Goal: Check status: Check status

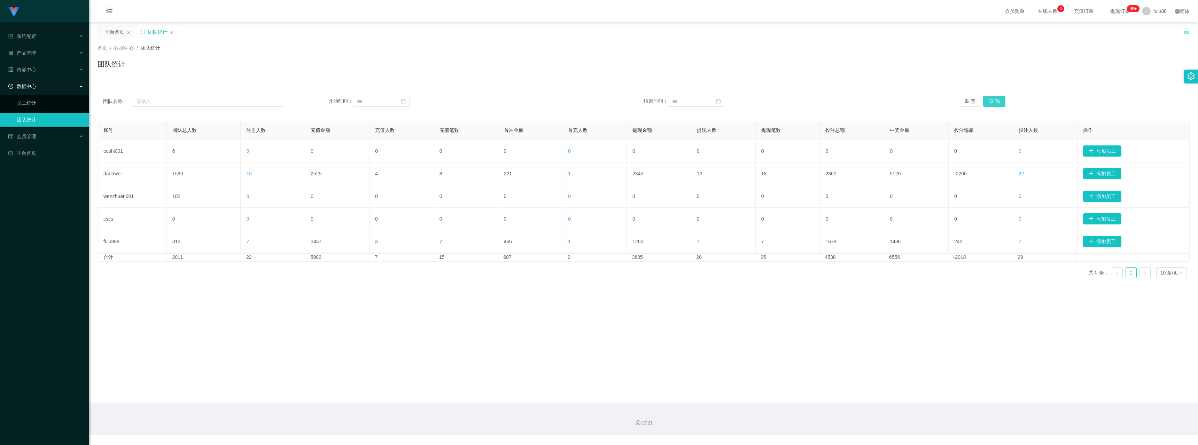
click at [997, 97] on button "查 询" at bounding box center [994, 101] width 22 height 11
click at [994, 99] on button "查 询" at bounding box center [994, 101] width 22 height 11
click at [992, 98] on button "查 询" at bounding box center [994, 101] width 22 height 11
click at [993, 98] on button "查 询" at bounding box center [994, 101] width 22 height 11
click at [993, 99] on button "查 询" at bounding box center [994, 101] width 22 height 11
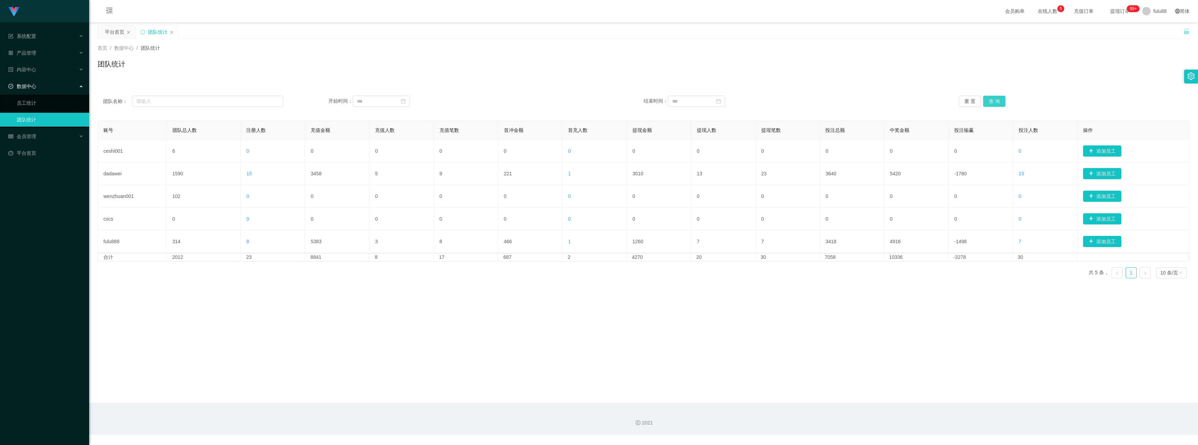
click at [984, 101] on button "查 询" at bounding box center [994, 101] width 22 height 11
drag, startPoint x: 986, startPoint y: 108, endPoint x: 980, endPoint y: 105, distance: 6.5
click at [985, 108] on div "团队名称： 开始时间： 结束时间： 重 置 查 询" at bounding box center [643, 101] width 1092 height 25
click at [974, 101] on button "重 置" at bounding box center [970, 101] width 22 height 11
click at [972, 101] on button "重 置" at bounding box center [970, 101] width 22 height 11
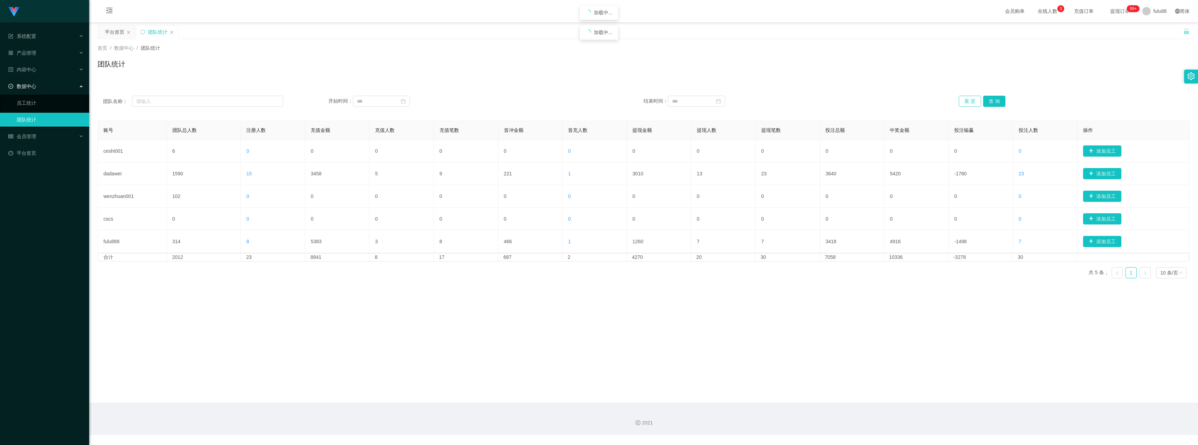
click at [972, 101] on button "重 置" at bounding box center [970, 101] width 22 height 11
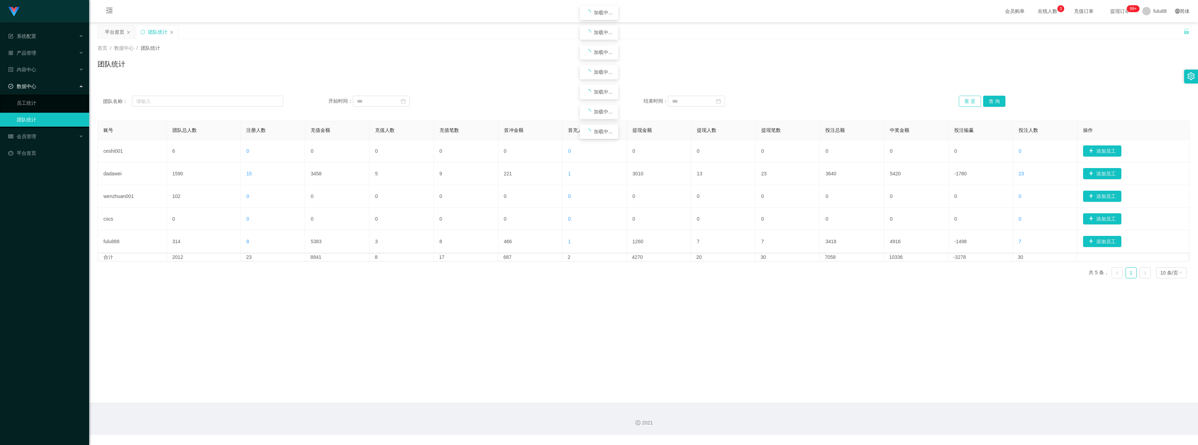
click at [971, 101] on button "重 置" at bounding box center [970, 101] width 22 height 11
drag, startPoint x: 971, startPoint y: 101, endPoint x: 963, endPoint y: 104, distance: 8.5
click at [964, 103] on button "重 置" at bounding box center [970, 101] width 22 height 11
click at [963, 104] on button "重 置" at bounding box center [970, 101] width 22 height 11
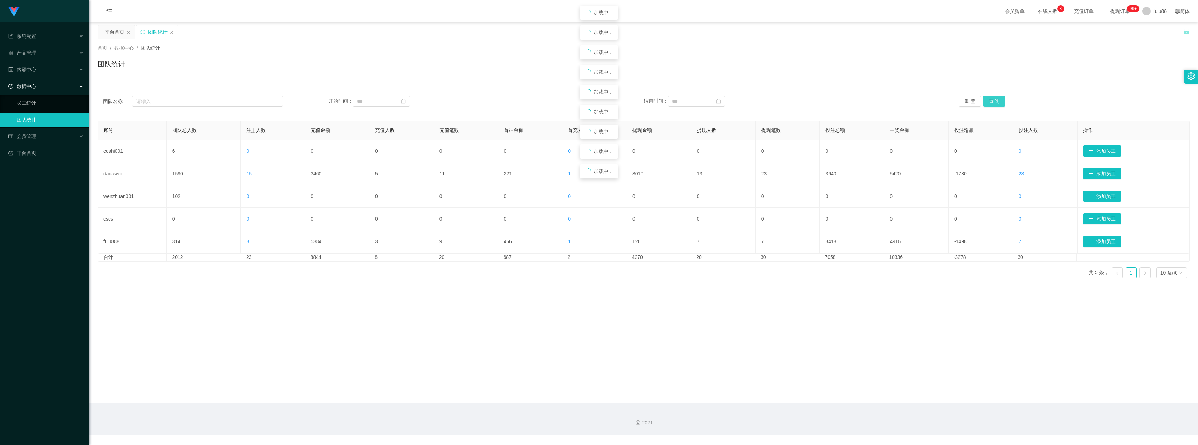
click at [994, 102] on button "查 询" at bounding box center [994, 101] width 22 height 11
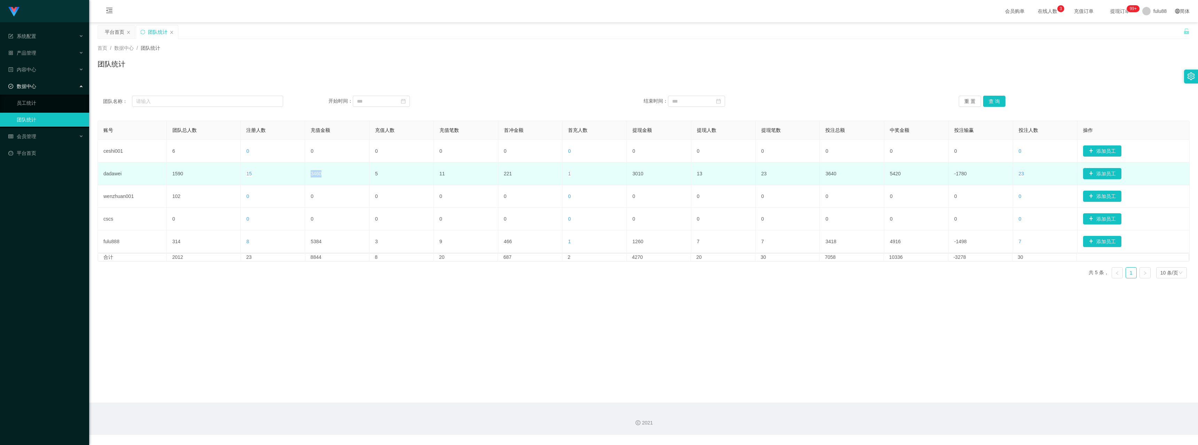
drag, startPoint x: 302, startPoint y: 176, endPoint x: 321, endPoint y: 180, distance: 18.9
click at [321, 180] on tr "dadawei 1590 15 3460 5 11 221 1 3010 13 23 3640 5420 -1780 23 添加员工" at bounding box center [644, 174] width 1092 height 23
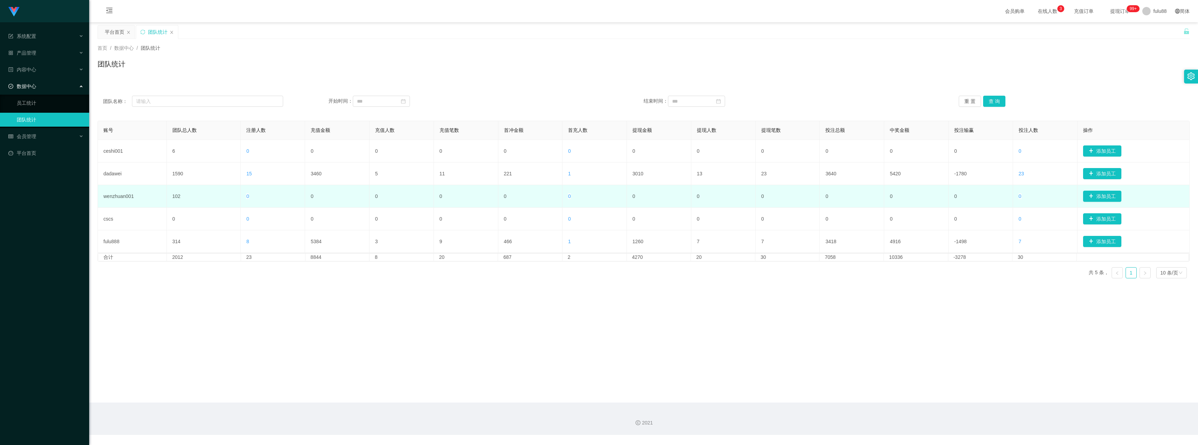
click at [311, 201] on td "0" at bounding box center [337, 196] width 64 height 23
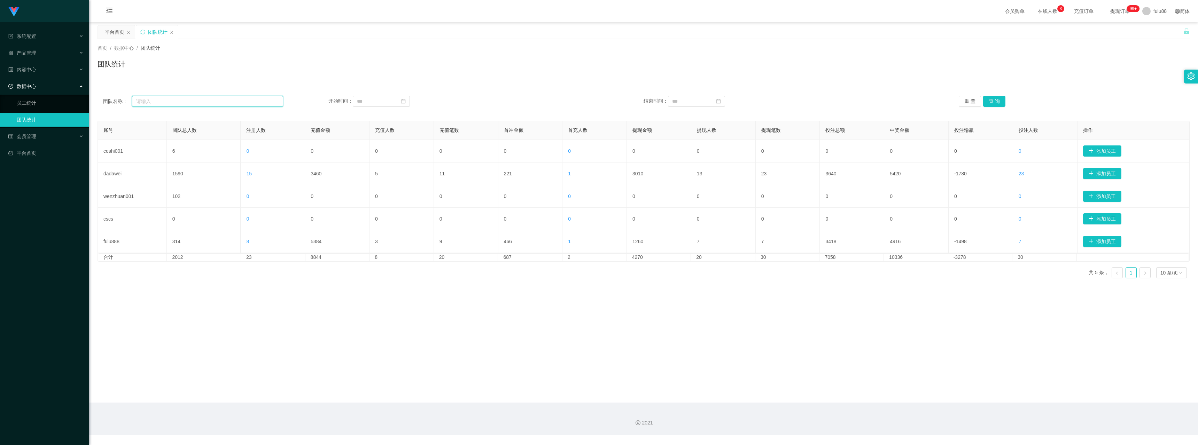
click at [198, 102] on input "text" at bounding box center [207, 101] width 151 height 11
click at [378, 107] on div "团队名称： 开始时间： 结束时间： 重 置 查 询" at bounding box center [643, 101] width 1092 height 25
click at [381, 108] on div "团队名称： 开始时间： 结束时间： 重 置 查 询" at bounding box center [643, 101] width 1092 height 25
click at [378, 105] on input at bounding box center [381, 101] width 57 height 11
drag, startPoint x: 401, startPoint y: 138, endPoint x: 425, endPoint y: 140, distance: 23.7
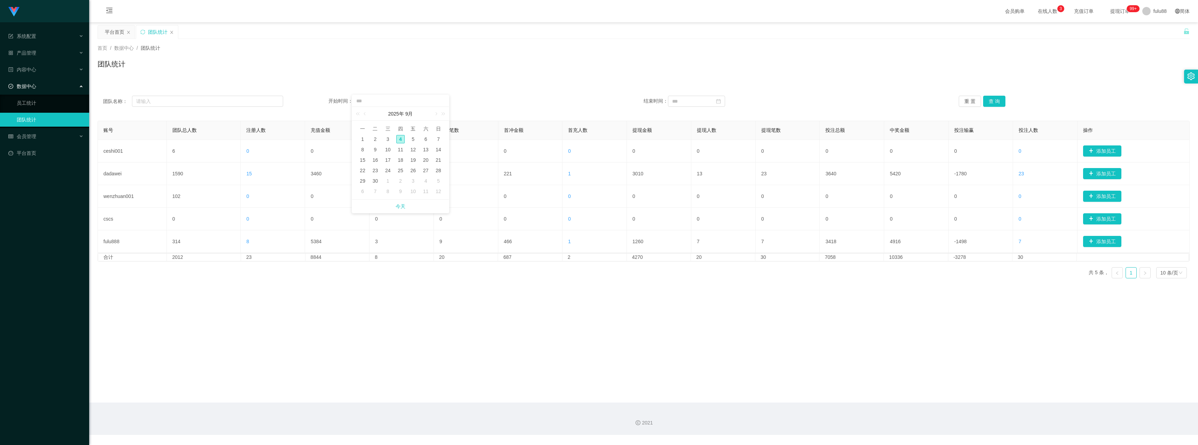
click at [401, 138] on div "4" at bounding box center [400, 139] width 8 height 8
type input "**********"
click at [724, 142] on div "5" at bounding box center [727, 139] width 8 height 8
type input "**********"
click at [989, 108] on div "**********" at bounding box center [643, 101] width 1092 height 25
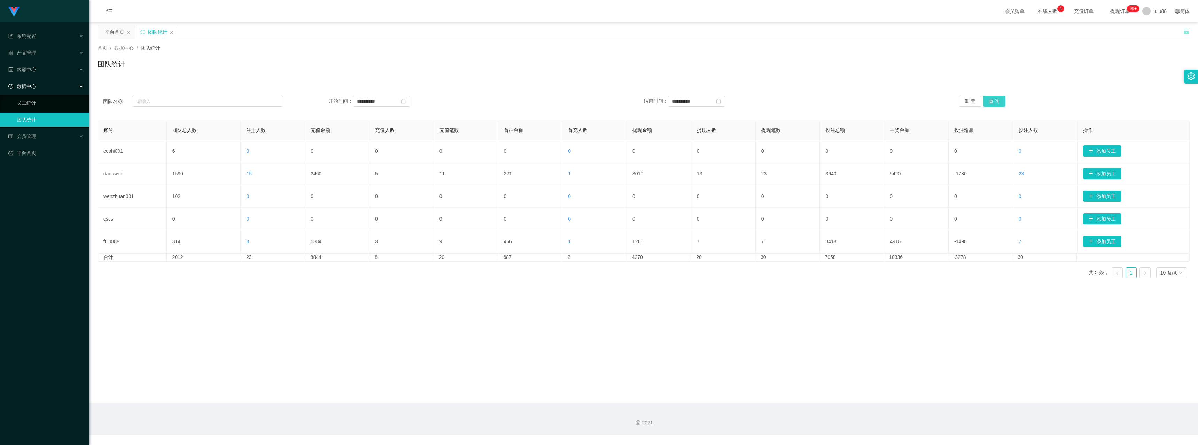
click at [992, 103] on button "查 询" at bounding box center [994, 101] width 22 height 11
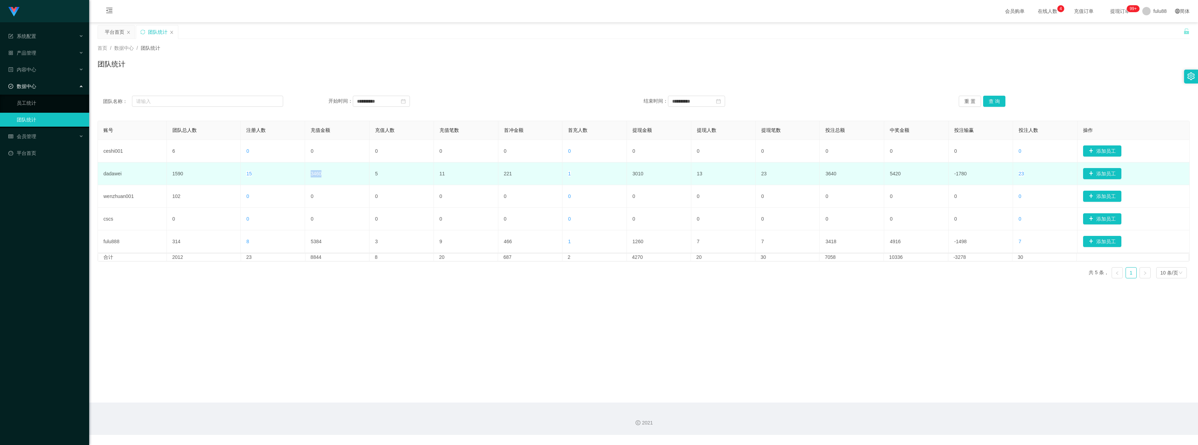
drag, startPoint x: 296, startPoint y: 181, endPoint x: 323, endPoint y: 182, distance: 27.5
click at [324, 182] on tr "dadawei 1590 15 3460 5 11 221 1 3010 13 23 3640 5420 -1780 23 添加员工" at bounding box center [644, 174] width 1092 height 23
click at [313, 179] on td "3460" at bounding box center [337, 174] width 64 height 23
drag, startPoint x: 307, startPoint y: 179, endPoint x: 328, endPoint y: 179, distance: 21.2
click at [328, 179] on td "3460" at bounding box center [337, 174] width 64 height 23
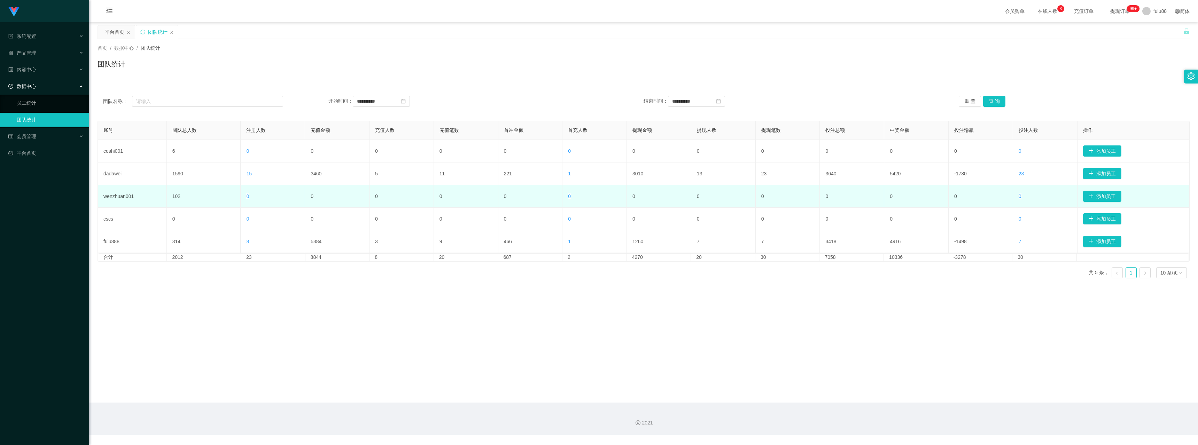
click at [330, 200] on td "0" at bounding box center [337, 196] width 64 height 23
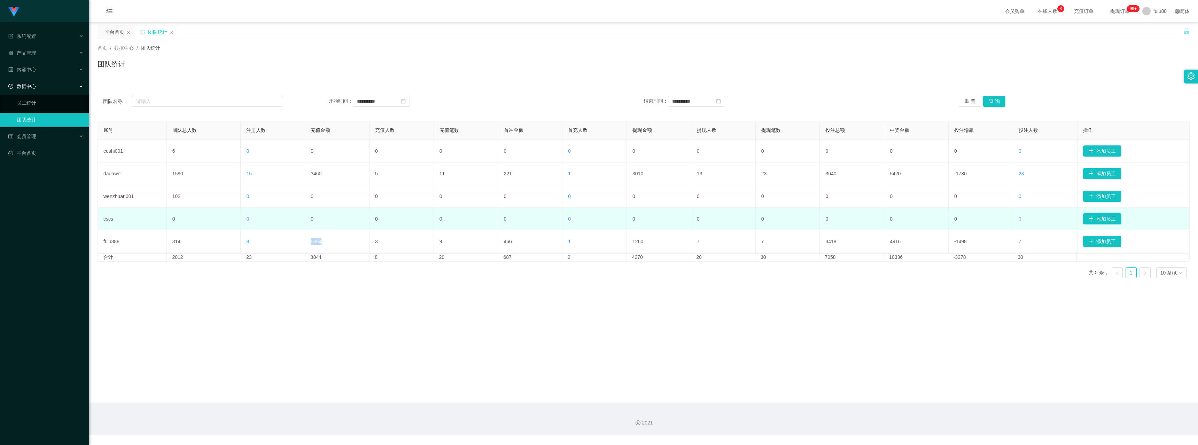
drag, startPoint x: 308, startPoint y: 245, endPoint x: 318, endPoint y: 210, distance: 35.9
click at [331, 240] on td "5384" at bounding box center [337, 242] width 64 height 23
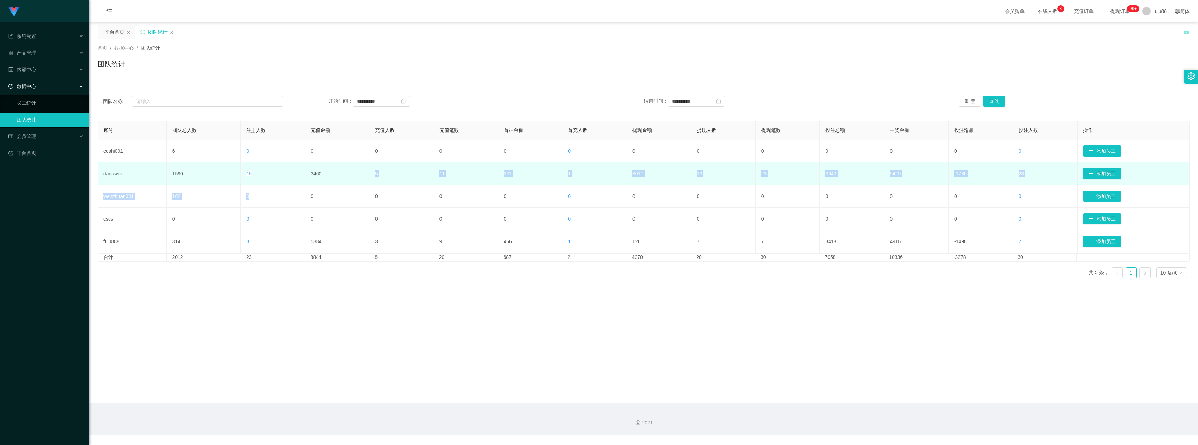
drag, startPoint x: 299, startPoint y: 186, endPoint x: 319, endPoint y: 179, distance: 21.0
click at [322, 179] on tbody "ceshi001 6 0 0 0 0 0 0 0 0 0 0 0 0 0 添加员工 dadawei 1590 15 3460 5 11 221 1 3010 …" at bounding box center [644, 196] width 1092 height 113
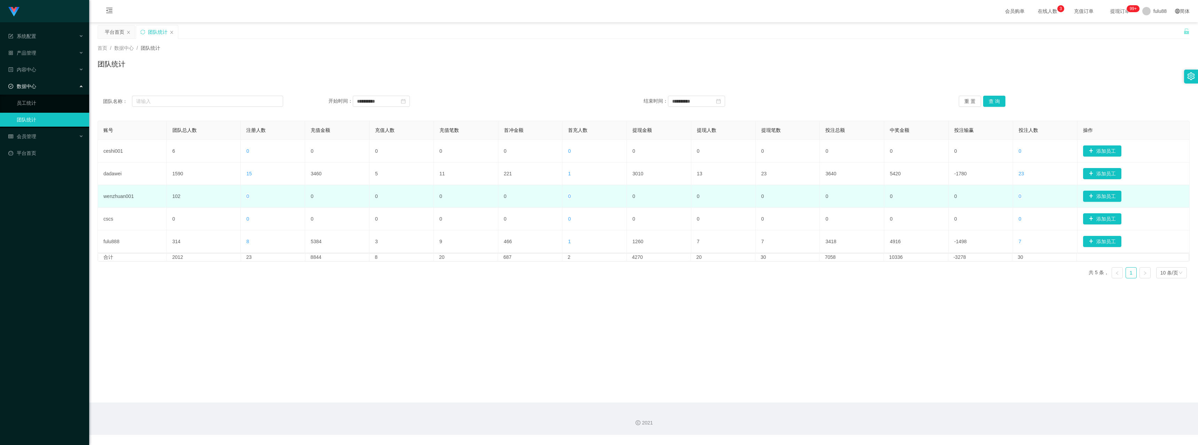
drag, startPoint x: 319, startPoint y: 179, endPoint x: 303, endPoint y: 187, distance: 18.1
click at [318, 179] on td "3460" at bounding box center [337, 174] width 64 height 23
drag, startPoint x: 295, startPoint y: 181, endPoint x: 330, endPoint y: 186, distance: 35.5
click at [322, 177] on tr "dadawei 1590 15 3460 5 11 221 1 3010 13 23 3640 5420 -1780 23 添加员工" at bounding box center [644, 174] width 1092 height 23
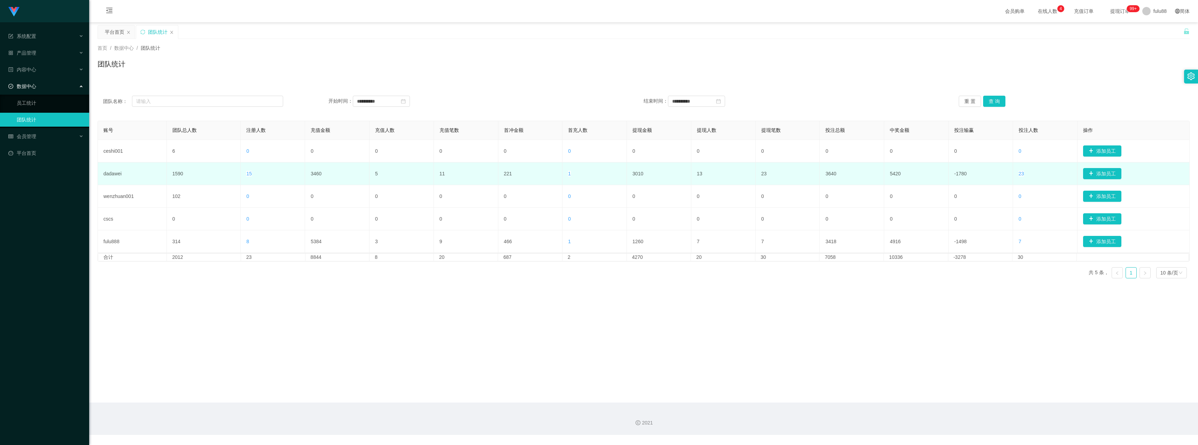
click at [443, 175] on td "11" at bounding box center [466, 174] width 64 height 23
drag, startPoint x: 628, startPoint y: 178, endPoint x: 652, endPoint y: 177, distance: 24.4
click at [652, 177] on td "3010" at bounding box center [659, 174] width 64 height 23
click at [538, 185] on td "221" at bounding box center [530, 174] width 64 height 23
drag, startPoint x: 501, startPoint y: 174, endPoint x: 658, endPoint y: 178, distance: 156.4
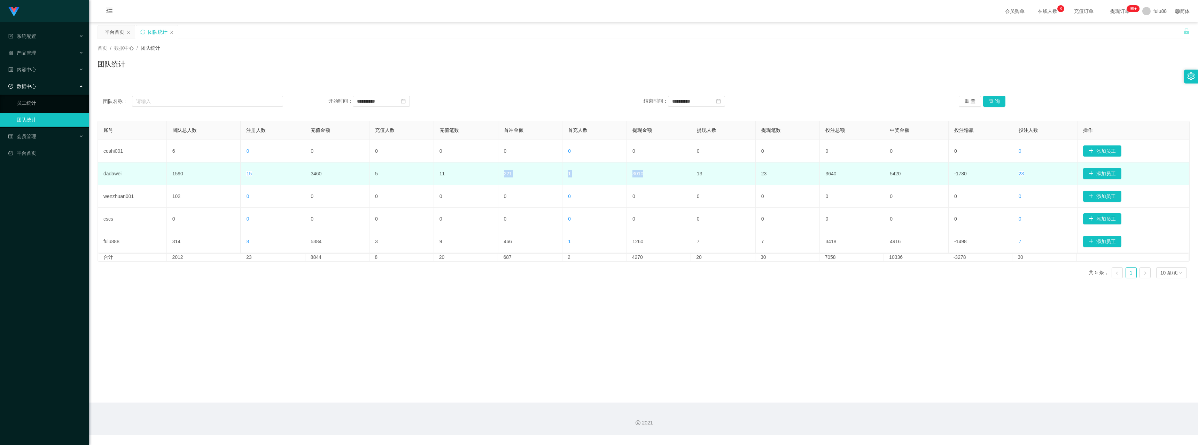
click at [658, 178] on tr "dadawei 1590 15 3460 5 11 221 1 3010 13 23 3640 5420 -1780 23 添加员工" at bounding box center [644, 174] width 1092 height 23
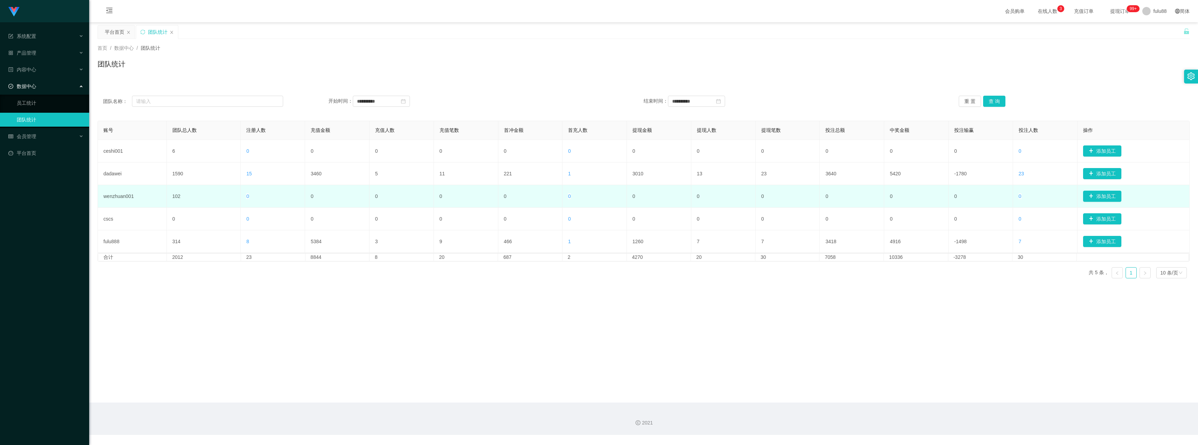
click at [621, 198] on td "0" at bounding box center [594, 196] width 64 height 23
drag, startPoint x: 641, startPoint y: 240, endPoint x: 730, endPoint y: 188, distance: 102.8
click at [706, 197] on tbody "ceshi001 6 0 0 0 0 0 0 0 0 0 0 0 0 0 添加员工 dadawei 1590 15 3460 5 11 221 1 3010 …" at bounding box center [644, 196] width 1092 height 113
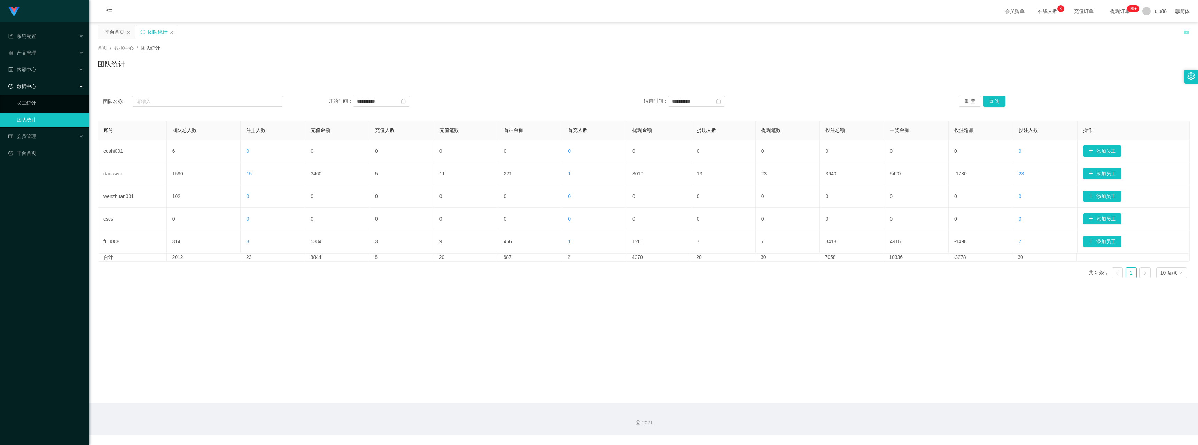
click at [830, 298] on main "**********" at bounding box center [643, 212] width 1109 height 381
click at [966, 109] on div "**********" at bounding box center [643, 101] width 1092 height 25
click at [966, 108] on div "**********" at bounding box center [643, 101] width 1092 height 25
click at [967, 107] on div "**********" at bounding box center [643, 101] width 1092 height 25
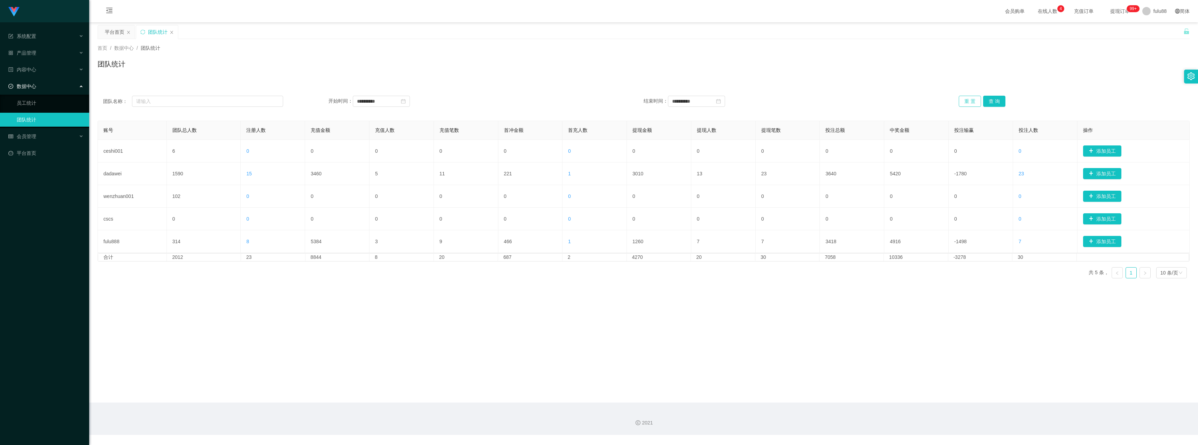
click at [967, 104] on button "重 置" at bounding box center [970, 101] width 22 height 11
click at [967, 103] on button "重 置" at bounding box center [970, 101] width 22 height 11
click at [997, 104] on button "查 询" at bounding box center [994, 101] width 22 height 11
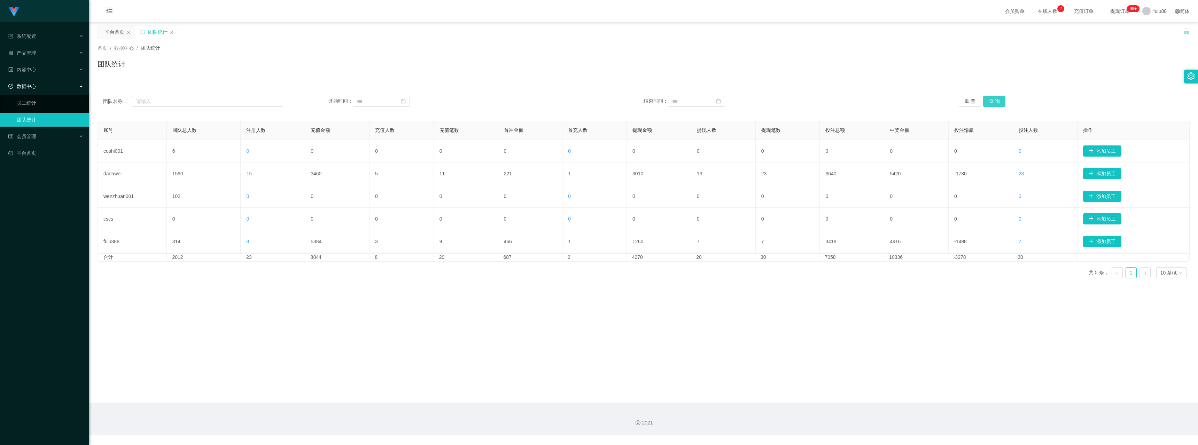
click at [995, 97] on button "查 询" at bounding box center [994, 101] width 22 height 11
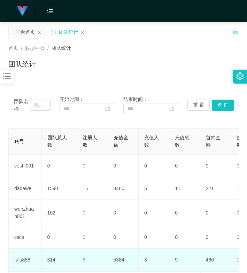
click at [226, 267] on td "466" at bounding box center [215, 260] width 31 height 23
